Goal: Task Accomplishment & Management: Manage account settings

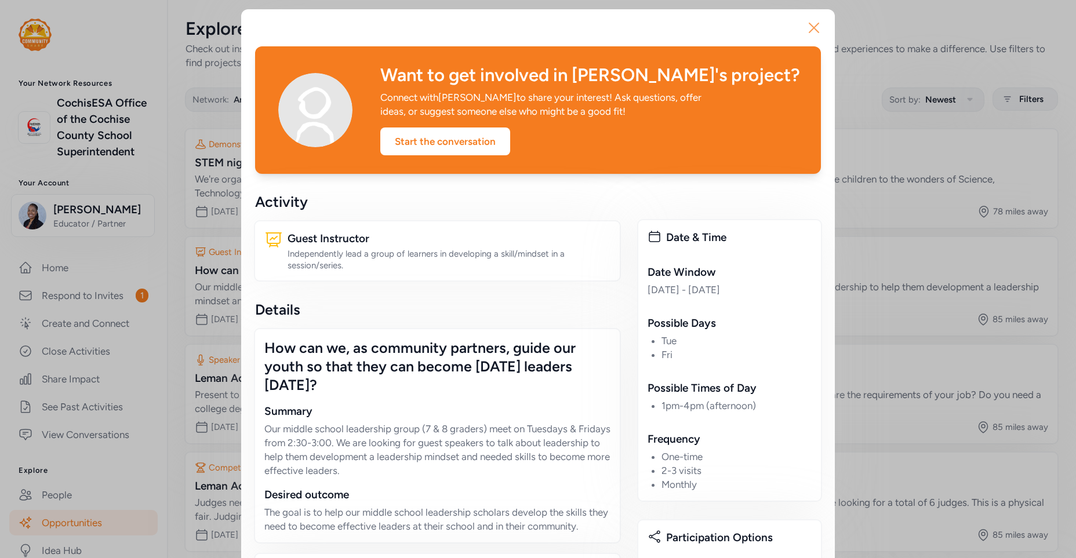
click at [804, 30] on icon "button" at bounding box center [813, 28] width 19 height 19
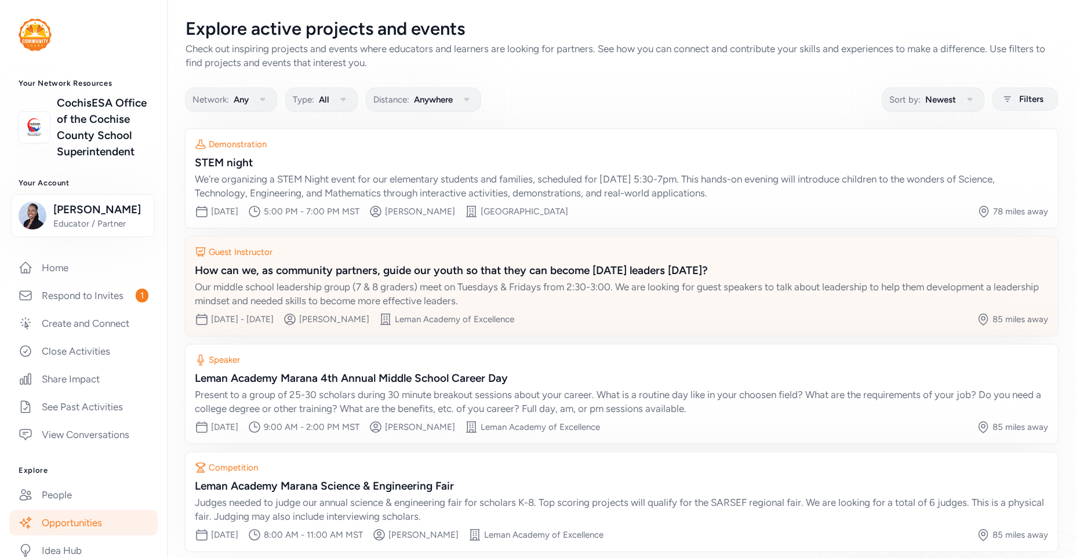
scroll to position [53, 0]
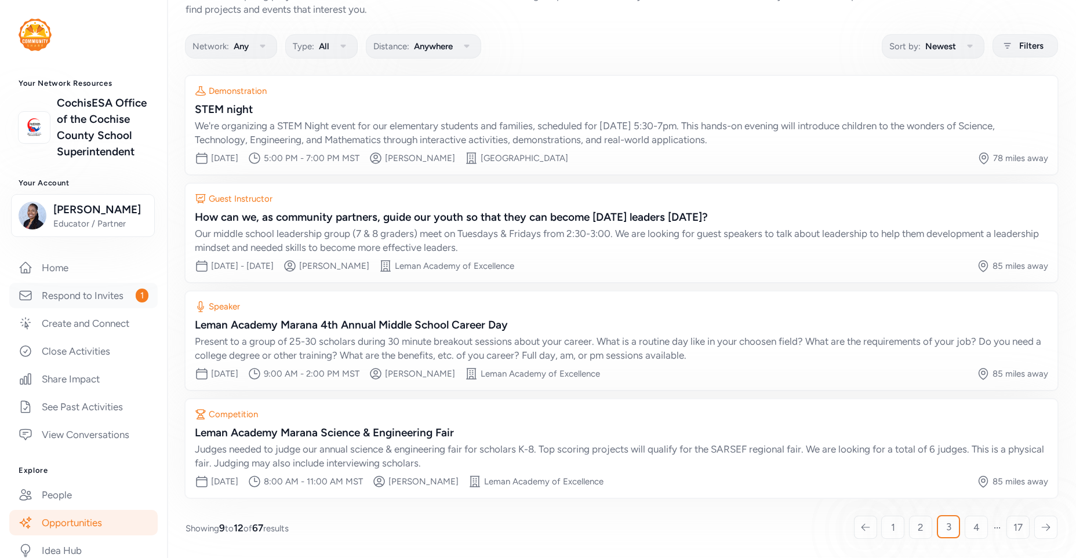
click at [90, 308] on link "Respond to Invites 1" at bounding box center [83, 295] width 148 height 25
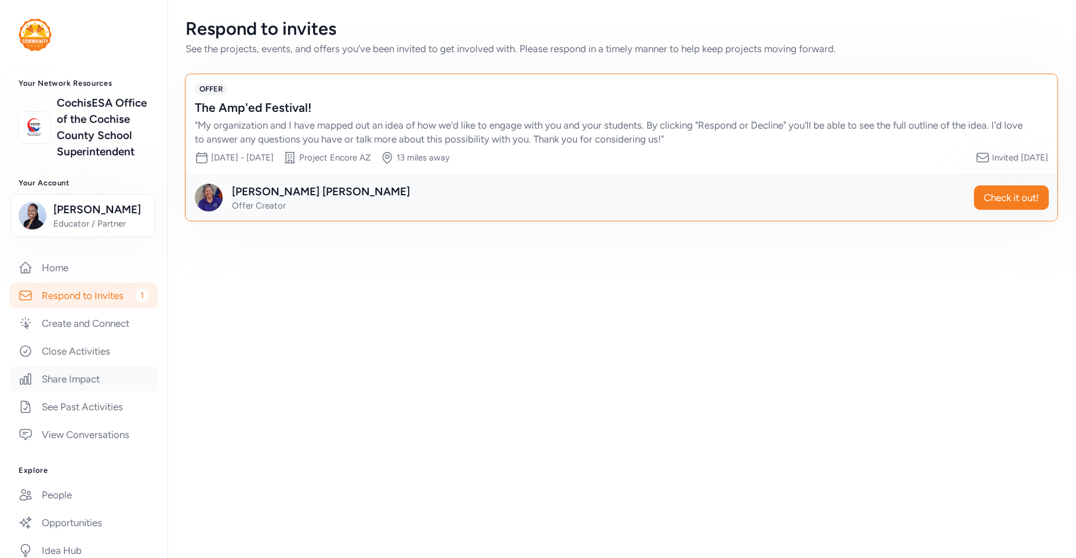
click at [86, 392] on link "Share Impact" at bounding box center [83, 378] width 148 height 25
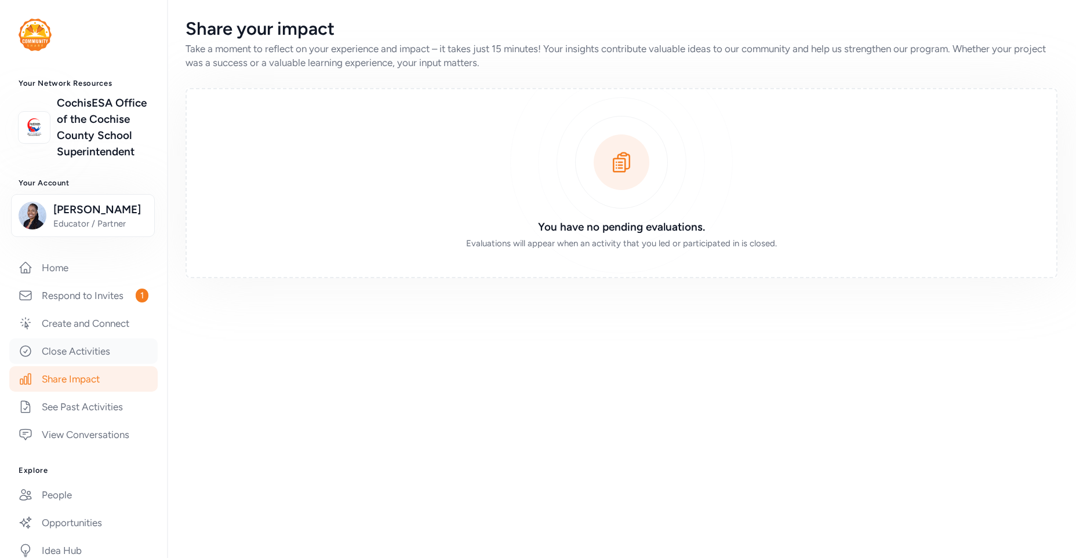
click at [69, 364] on link "Close Activities" at bounding box center [83, 350] width 148 height 25
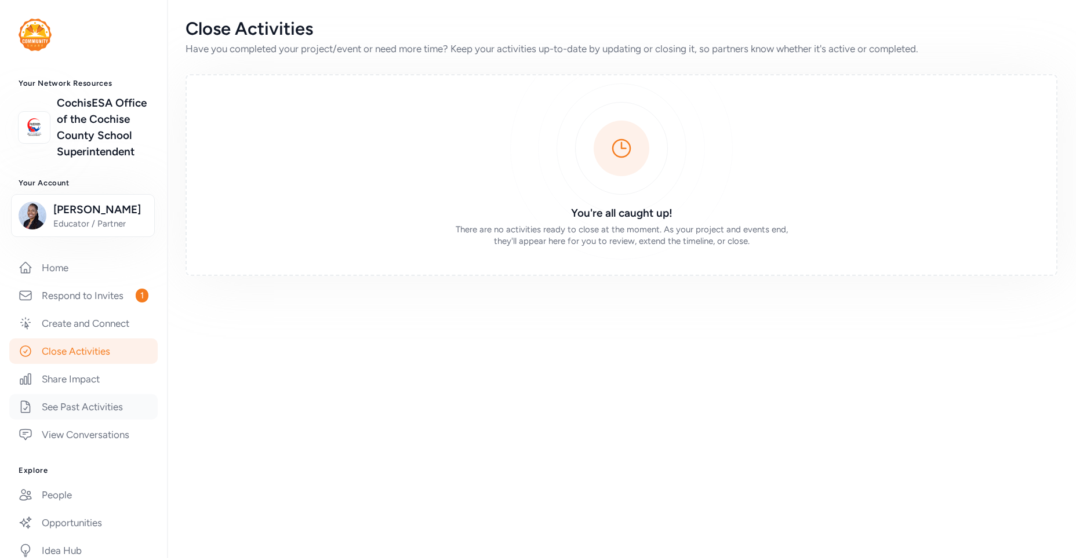
click at [56, 418] on link "See Past Activities" at bounding box center [83, 406] width 148 height 25
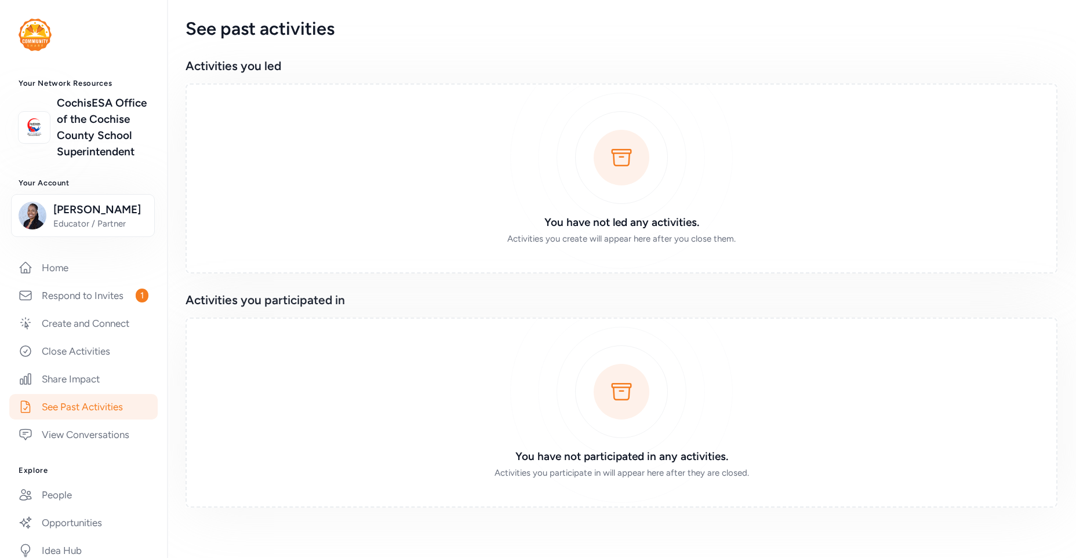
scroll to position [58, 0]
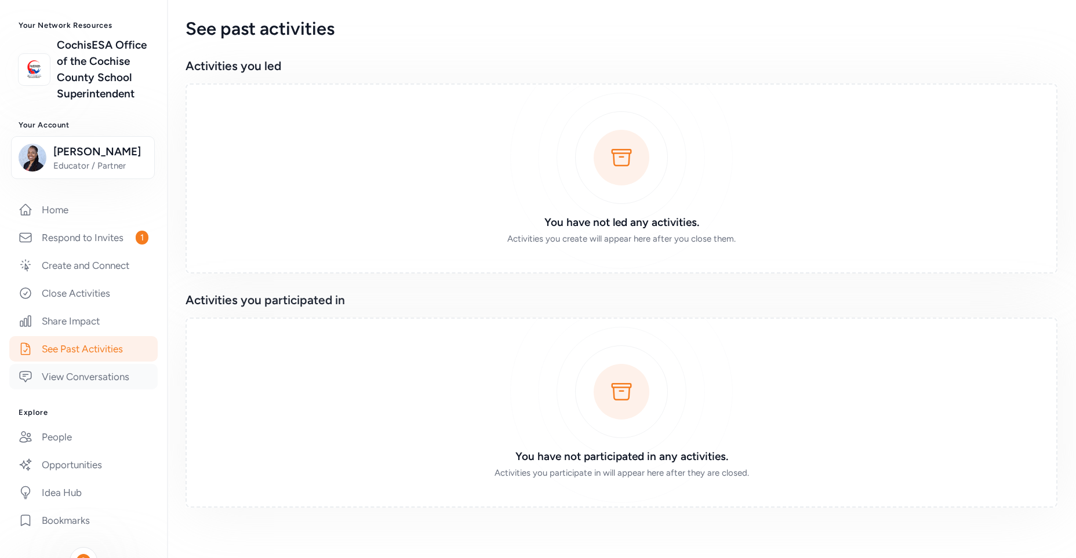
click at [61, 389] on link "View Conversations" at bounding box center [83, 376] width 148 height 25
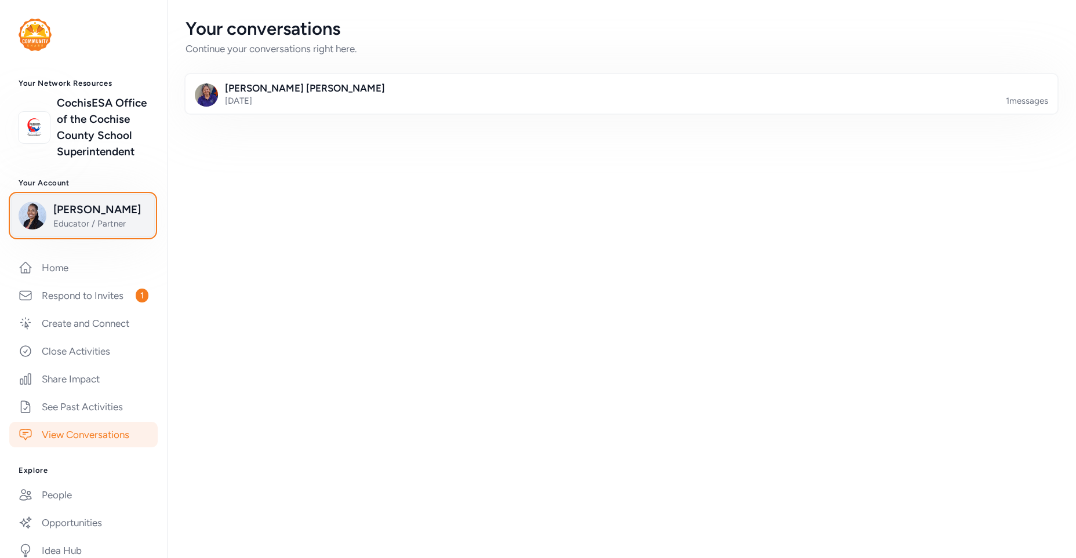
drag, startPoint x: 31, startPoint y: 226, endPoint x: 17, endPoint y: 223, distance: 14.9
click at [17, 223] on button "Jacqui Clay Educator / Partner" at bounding box center [83, 215] width 144 height 43
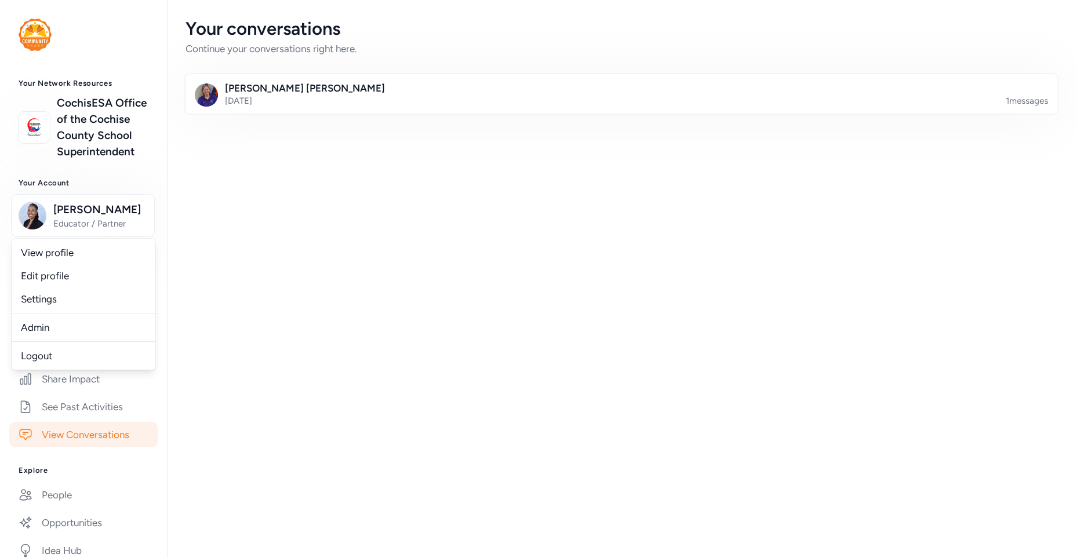
drag, startPoint x: 41, startPoint y: 228, endPoint x: 523, endPoint y: 310, distance: 489.7
click at [523, 311] on div "Your conversations Continue your conversations right here. Jen Dorris 3 days ag…" at bounding box center [621, 279] width 909 height 558
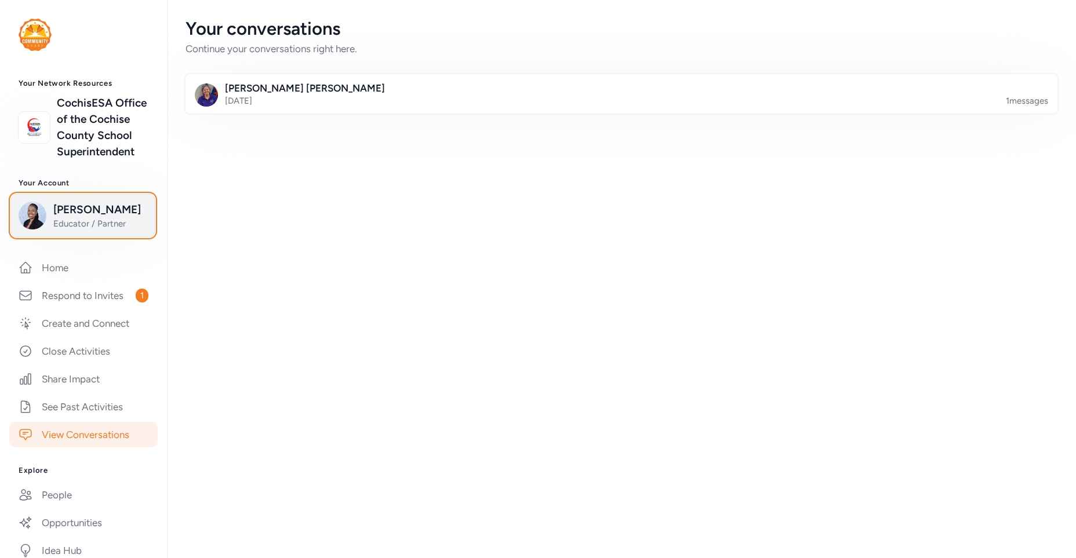
click at [90, 229] on span "Educator / Partner" at bounding box center [100, 224] width 94 height 12
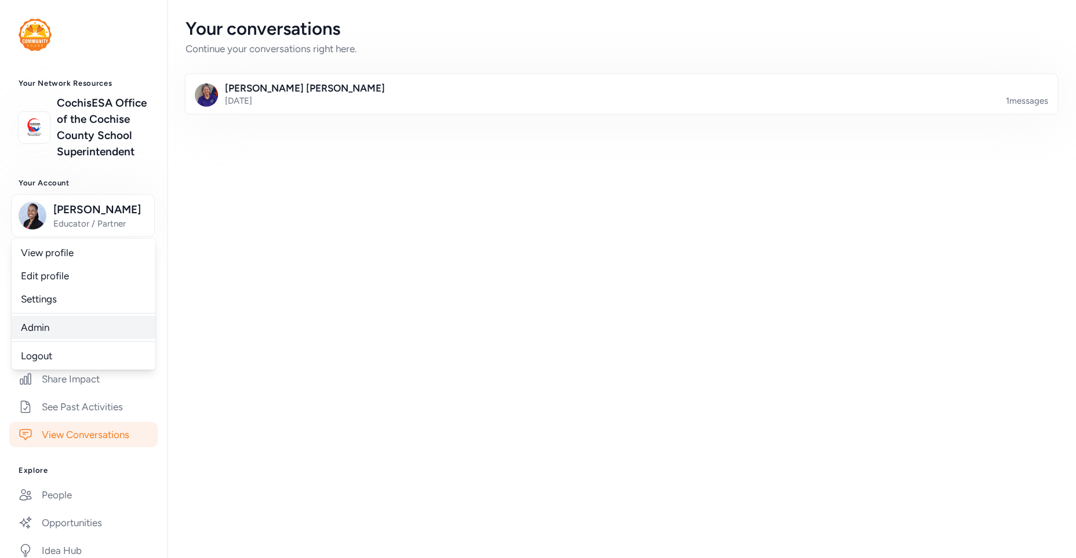
click at [48, 339] on link "Admin" at bounding box center [84, 327] width 144 height 23
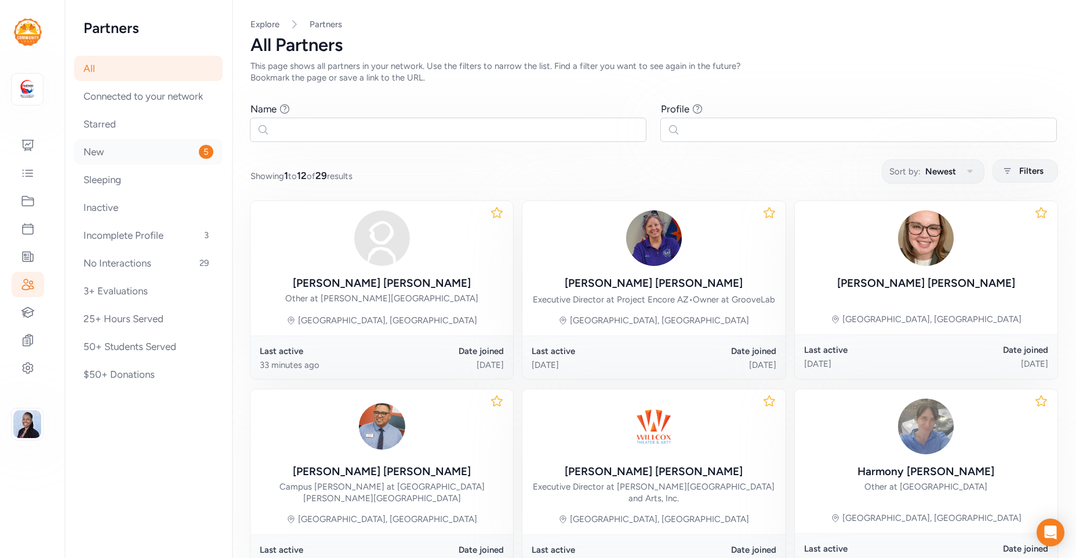
click at [123, 149] on div "New 5" at bounding box center [148, 151] width 148 height 25
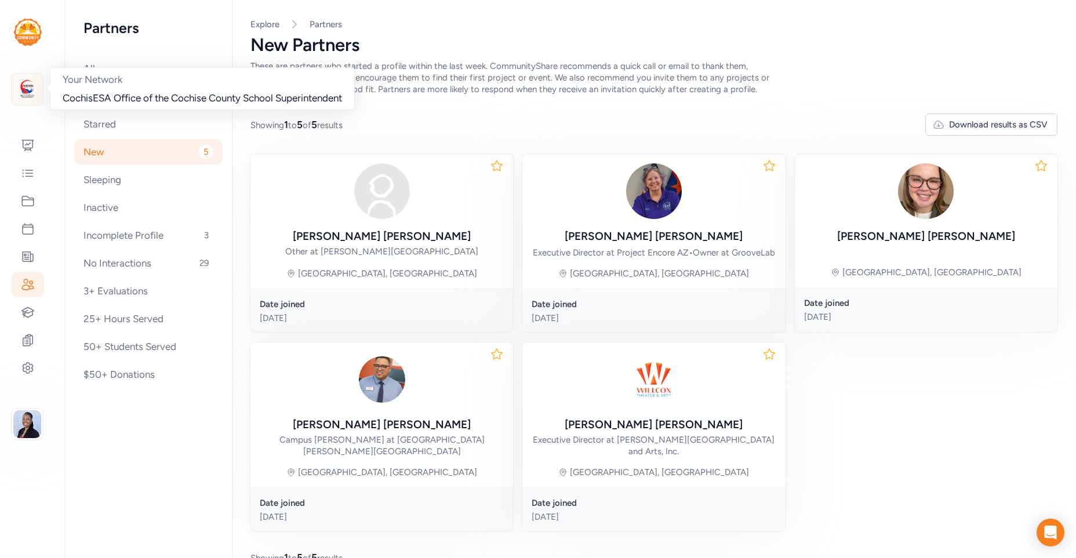
click at [24, 90] on img at bounding box center [26, 88] width 25 height 25
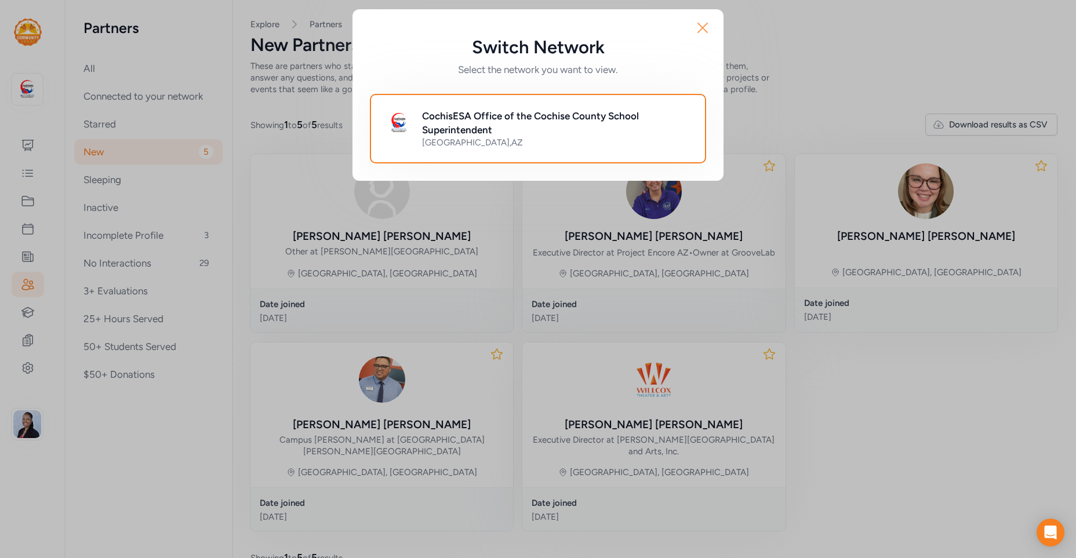
click at [693, 28] on icon "button" at bounding box center [702, 28] width 19 height 19
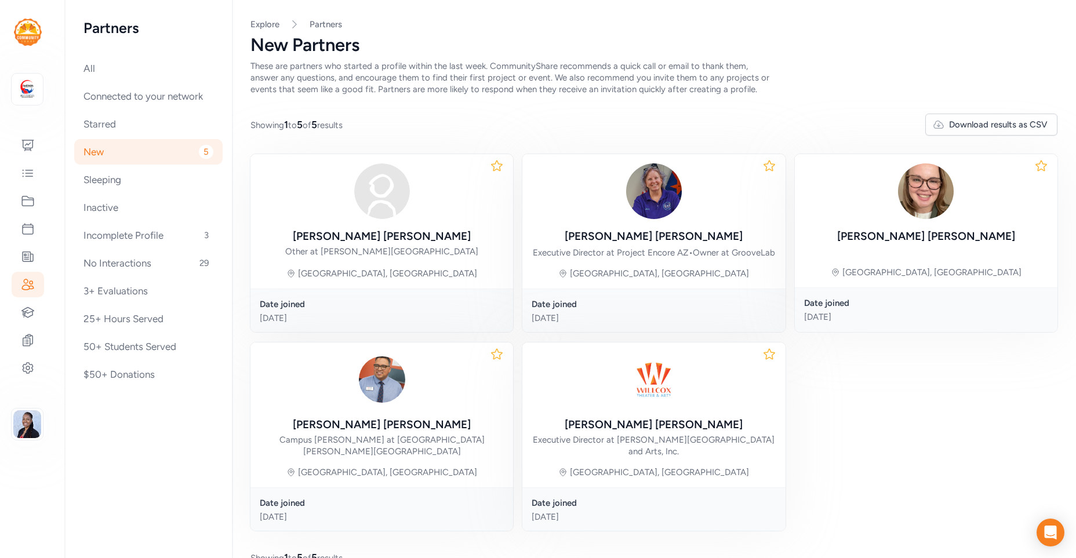
click at [90, 474] on nav "Partners All Connected to your network Starred New 5 Sleeping Inactive Incomple…" at bounding box center [149, 279] width 168 height 558
click at [27, 425] on img "button" at bounding box center [27, 424] width 28 height 28
click at [196, 419] on nav "Partners All Connected to your network Starred New 5 Sleeping Inactive Incomple…" at bounding box center [149, 279] width 168 height 558
